Goal: Navigation & Orientation: Find specific page/section

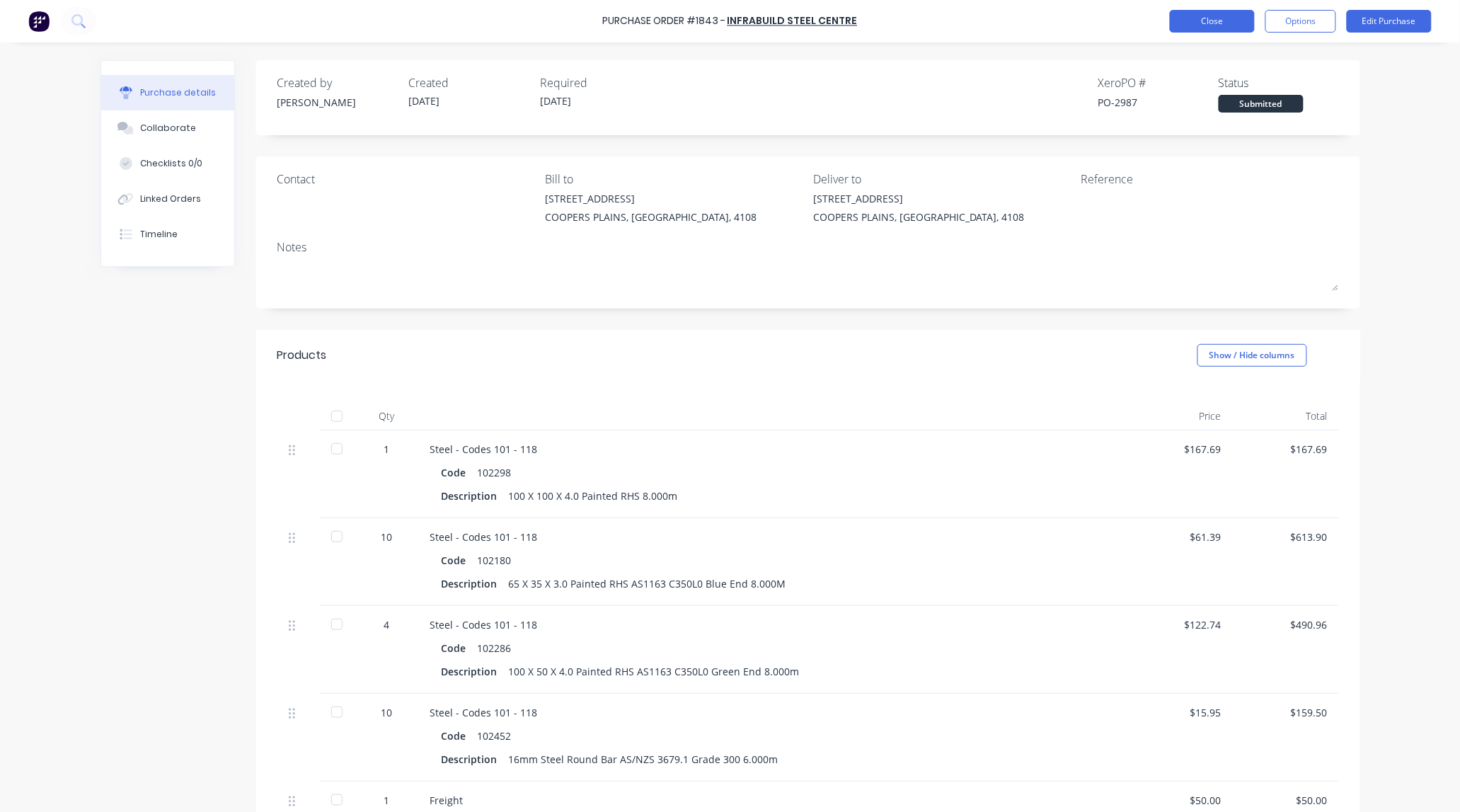
click at [1211, 27] on button "Close" at bounding box center [1212, 21] width 85 height 22
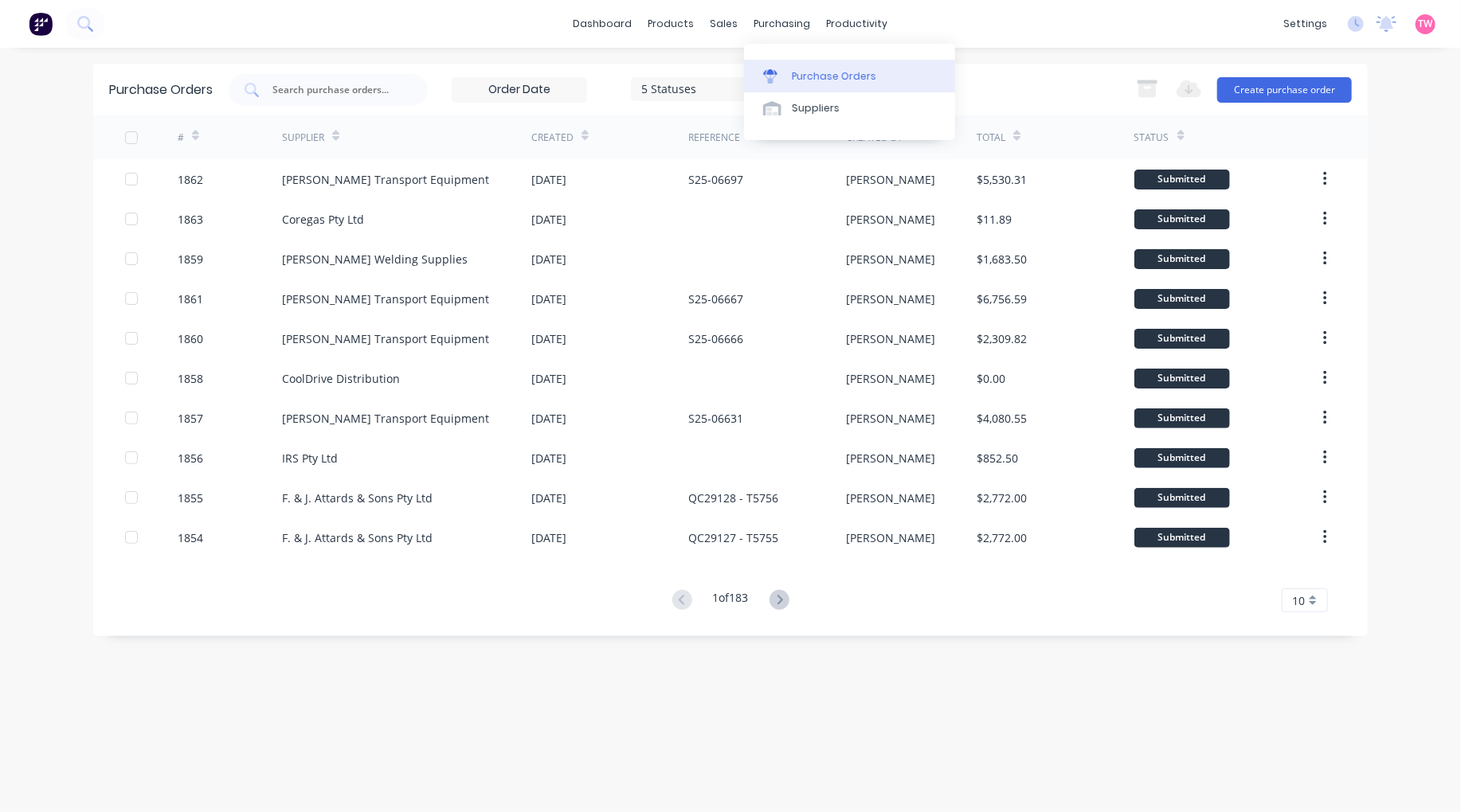
click at [801, 69] on div "Purchase Orders" at bounding box center [834, 76] width 85 height 14
click at [882, 67] on link "Workflow" at bounding box center [918, 76] width 211 height 32
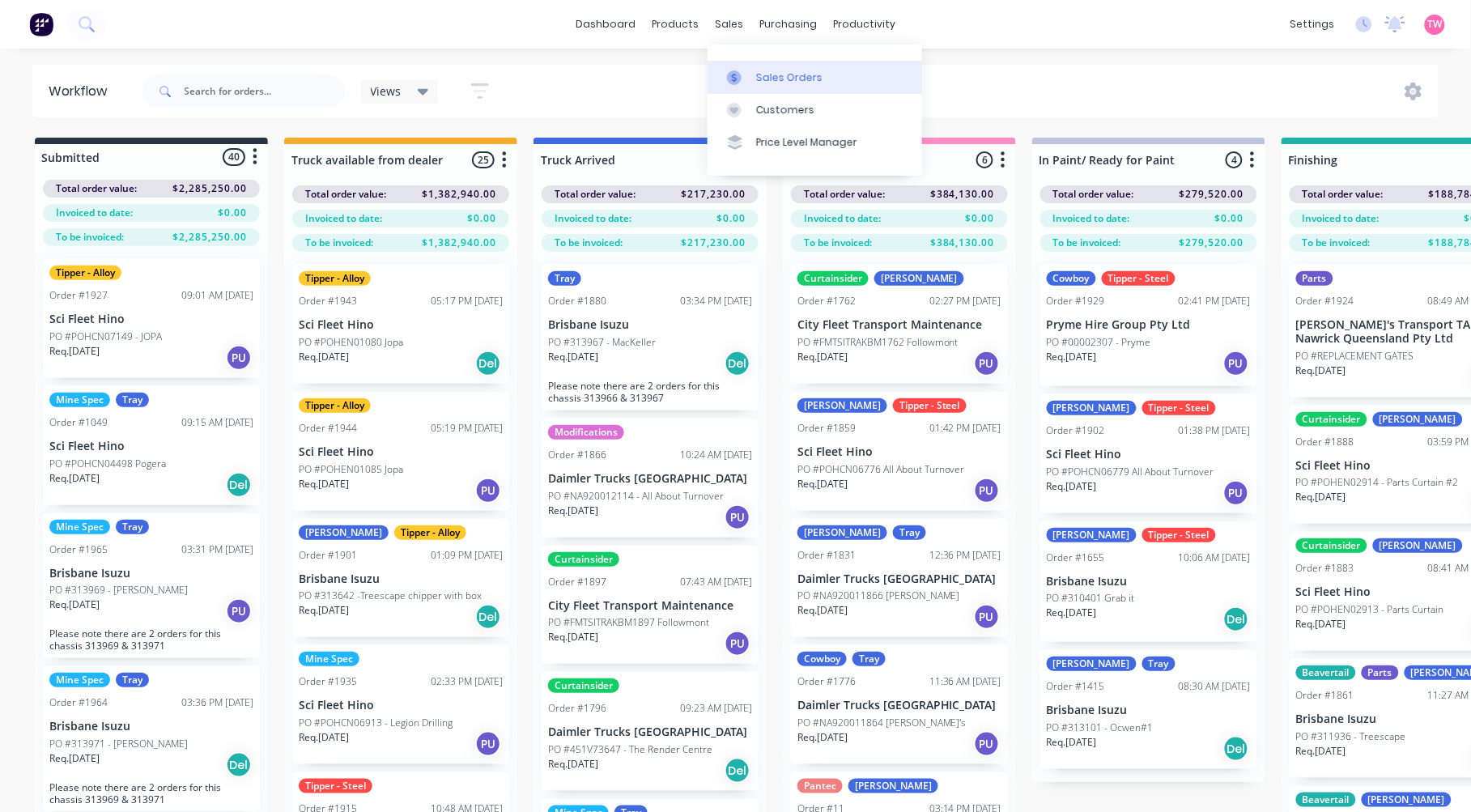
click at [784, 75] on div "Sales Orders" at bounding box center [790, 77] width 66 height 14
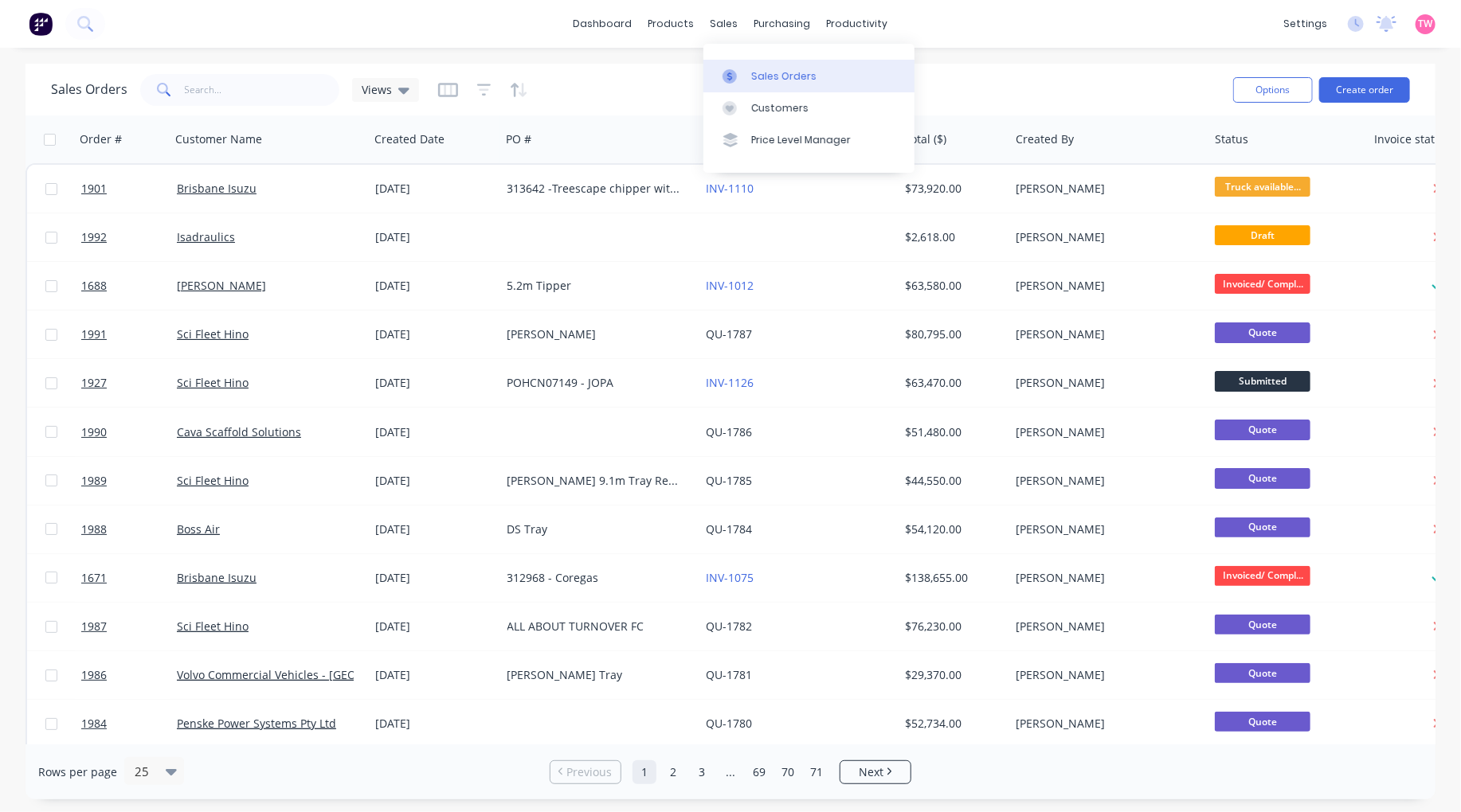
click at [771, 72] on div "Sales Orders" at bounding box center [784, 76] width 65 height 14
click at [814, 70] on div "Purchase Orders" at bounding box center [834, 76] width 85 height 14
